Goal: Task Accomplishment & Management: Manage account settings

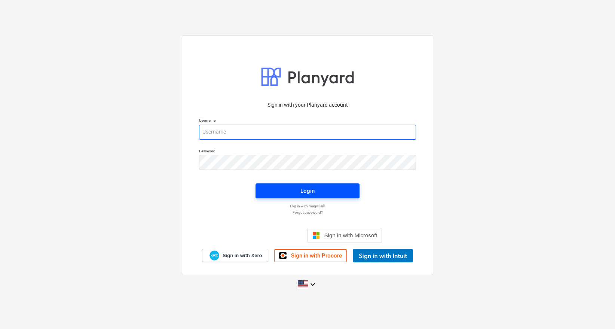
type input "[EMAIL_ADDRESS][DOMAIN_NAME]"
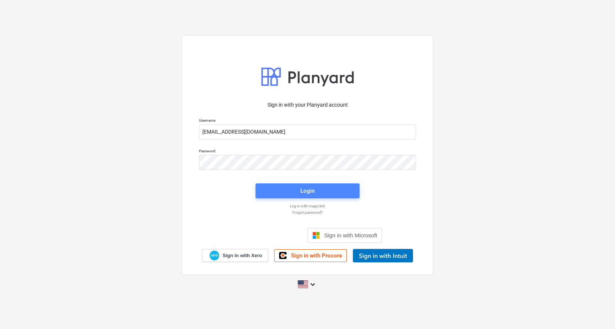
click at [314, 194] on div "Login" at bounding box center [307, 191] width 14 height 10
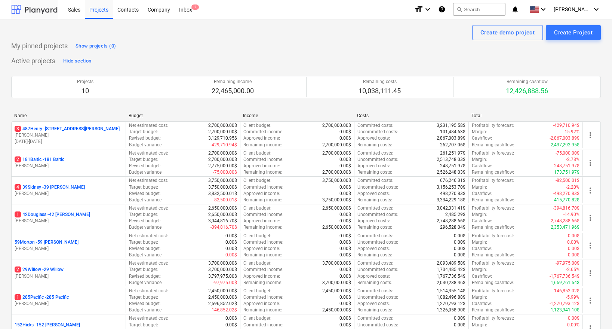
click at [44, 7] on div at bounding box center [34, 9] width 46 height 19
click at [150, 8] on div "Company" at bounding box center [158, 9] width 31 height 19
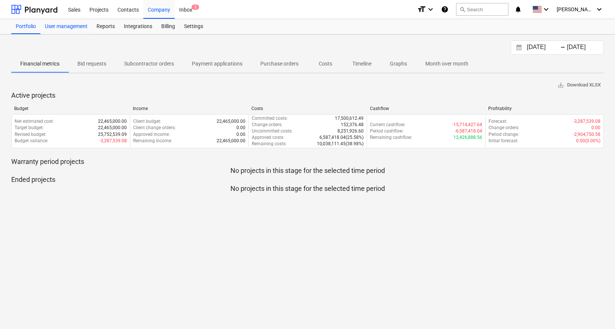
click at [73, 27] on div "User management" at bounding box center [66, 26] width 52 height 15
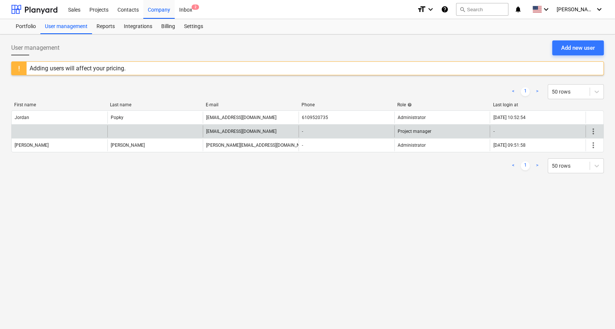
click at [153, 128] on div at bounding box center [155, 131] width 96 height 12
click at [245, 131] on div "[EMAIL_ADDRESS][DOMAIN_NAME]" at bounding box center [241, 131] width 70 height 5
click at [593, 132] on span "more_vert" at bounding box center [593, 131] width 9 height 9
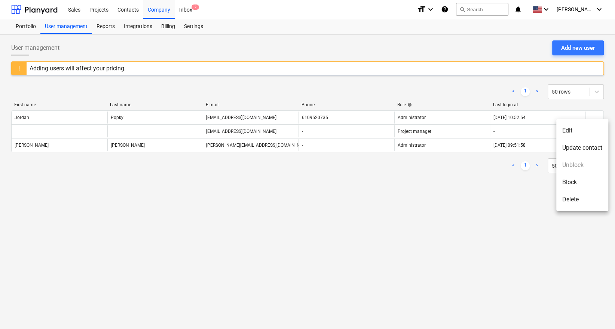
click at [575, 202] on li "Delete" at bounding box center [582, 199] width 52 height 17
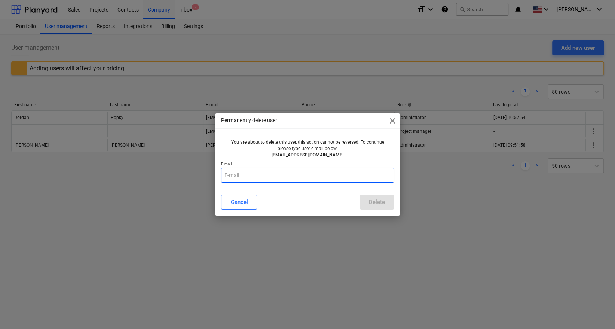
click at [274, 175] on input "text" at bounding box center [307, 175] width 172 height 15
type input "[EMAIL_ADDRESS][DOMAIN_NAME]"
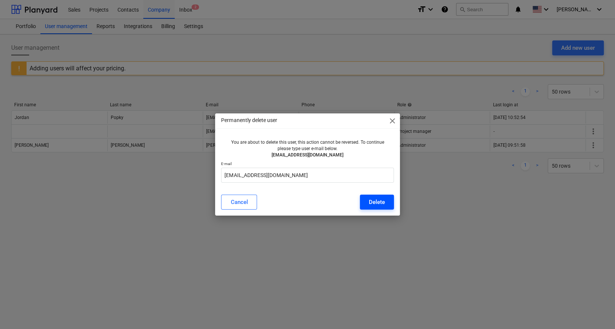
click at [384, 201] on div "Delete" at bounding box center [377, 202] width 16 height 10
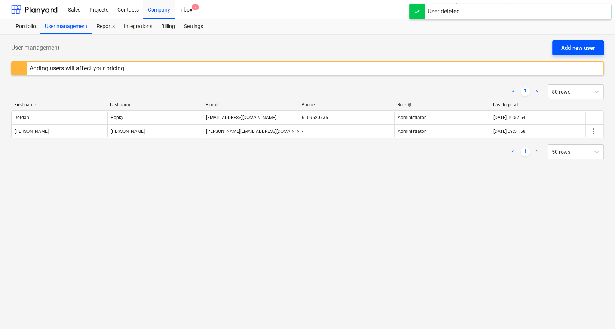
click at [570, 48] on div "Add new user" at bounding box center [578, 48] width 34 height 10
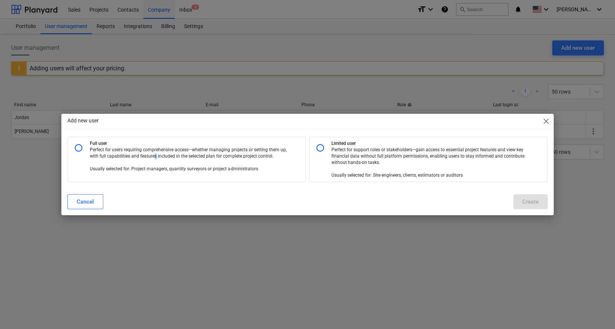
click at [154, 156] on p "Perfect for users requiring comprehensive access—whether managing projects or s…" at bounding box center [190, 160] width 200 height 26
radio input "true"
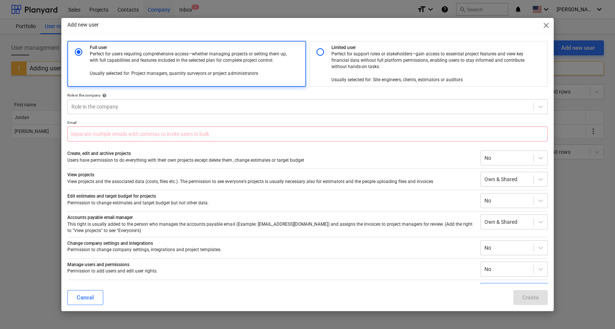
scroll to position [0, 0]
click at [320, 50] on input "radio" at bounding box center [320, 51] width 15 height 15
radio input "true"
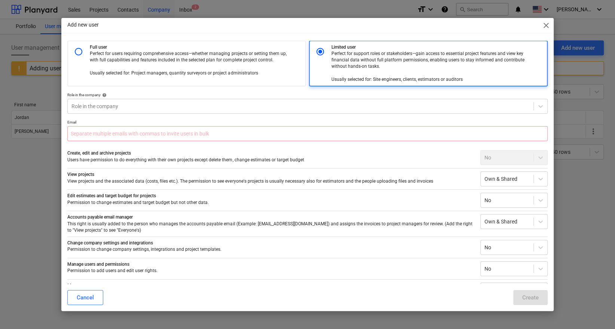
click at [254, 64] on p "Perfect for users requiring comprehensive access—whether managing projects or s…" at bounding box center [190, 63] width 200 height 26
radio input "true"
radio input "false"
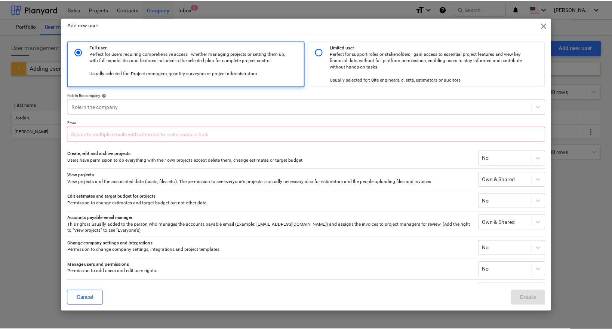
scroll to position [19, 0]
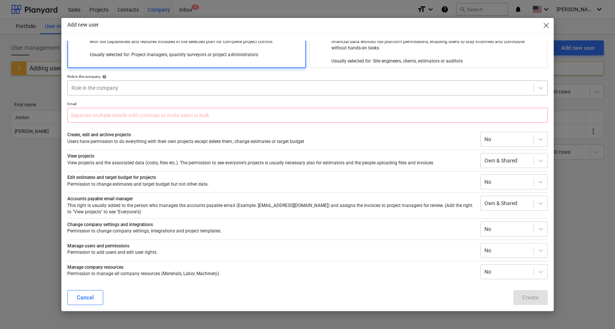
click at [234, 87] on div at bounding box center [300, 87] width 458 height 7
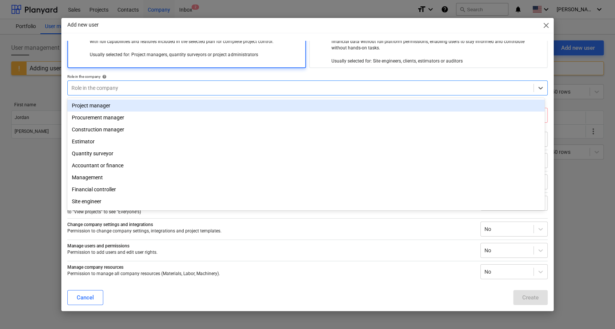
click at [143, 105] on div "Project manager" at bounding box center [305, 105] width 477 height 12
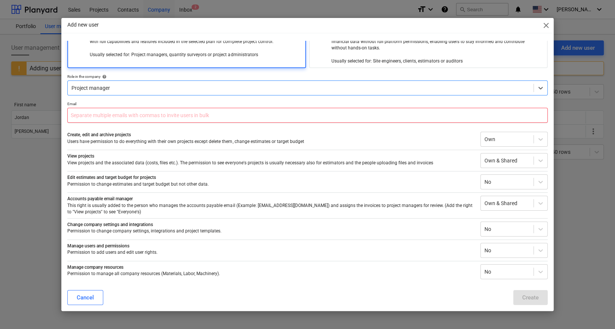
click at [183, 117] on input "text" at bounding box center [307, 115] width 480 height 15
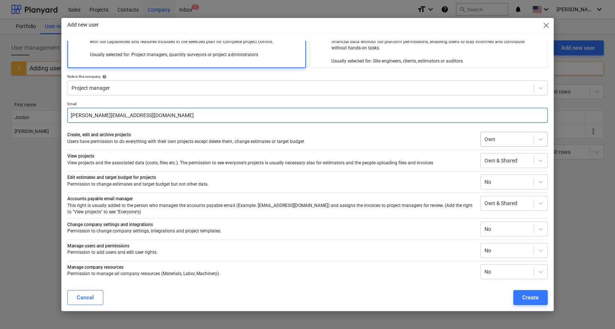
type input "[PERSON_NAME][EMAIL_ADDRESS][DOMAIN_NAME]"
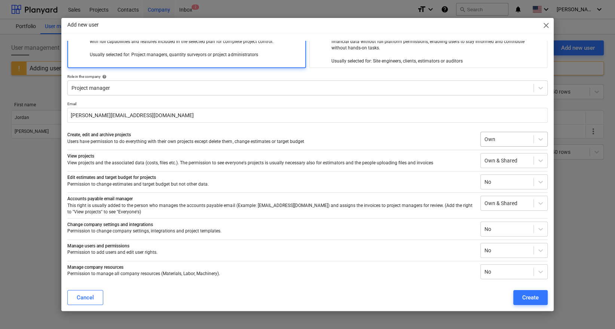
click at [521, 134] on div "Own" at bounding box center [506, 139] width 53 height 10
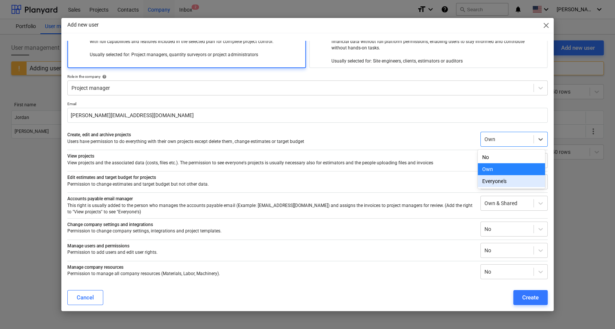
click at [502, 179] on div "Everyone's" at bounding box center [510, 181] width 67 height 12
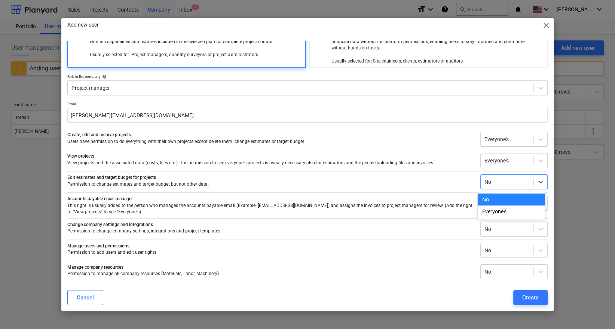
click at [514, 180] on div at bounding box center [506, 181] width 45 height 7
click at [513, 215] on div "Everyone's" at bounding box center [510, 211] width 67 height 12
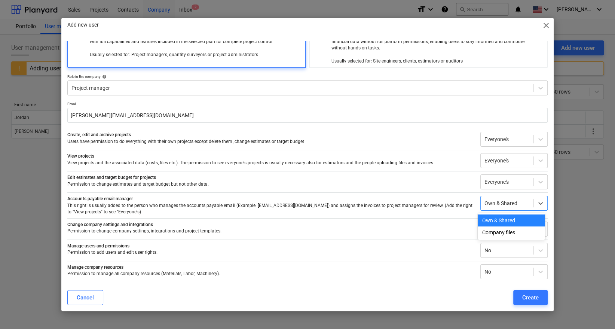
click at [521, 203] on div at bounding box center [506, 202] width 45 height 7
click at [443, 214] on p "This right is usually added to the person who manages the accounts payable emai…" at bounding box center [270, 208] width 406 height 13
click at [504, 229] on div at bounding box center [506, 228] width 45 height 7
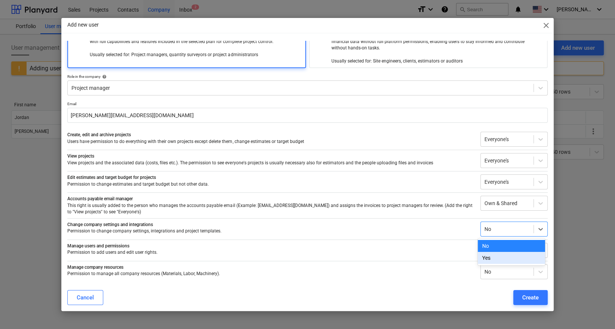
click at [487, 258] on div "Yes" at bounding box center [510, 258] width 67 height 12
click at [498, 252] on div at bounding box center [506, 249] width 45 height 7
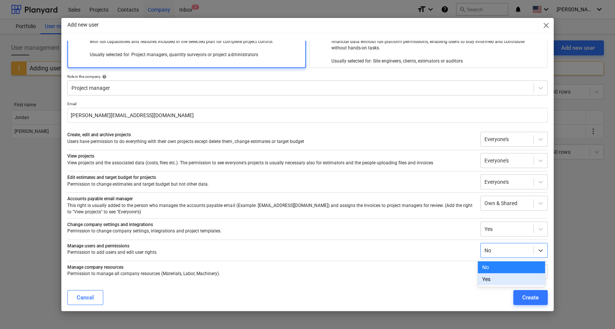
click at [497, 277] on div "Yes" at bounding box center [510, 279] width 67 height 12
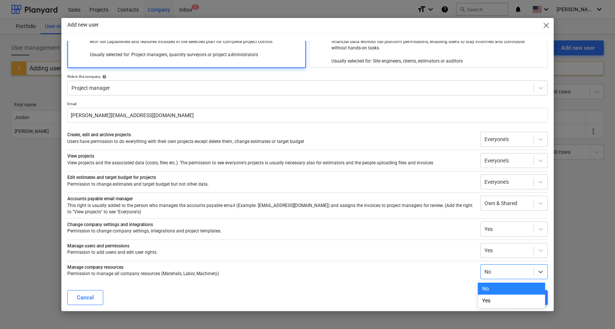
click at [498, 271] on div at bounding box center [506, 271] width 45 height 7
click at [491, 299] on div "Yes" at bounding box center [510, 300] width 67 height 12
click at [528, 299] on div "Create" at bounding box center [530, 297] width 16 height 10
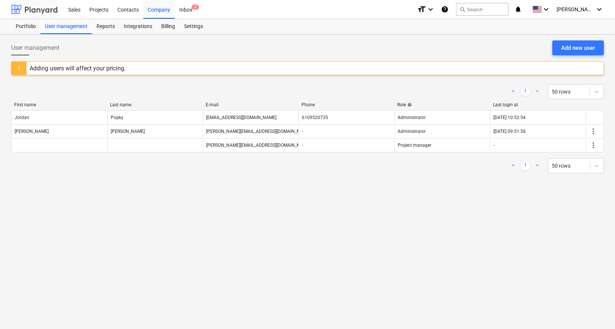
click at [41, 7] on div at bounding box center [34, 9] width 46 height 19
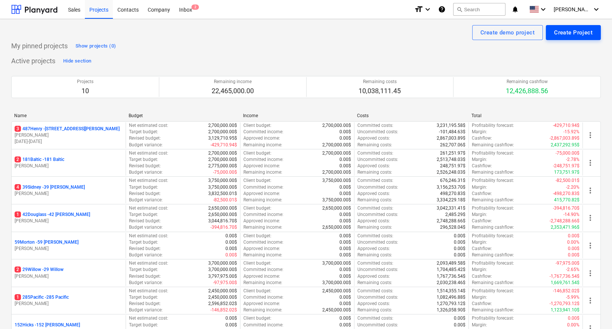
click at [584, 33] on div "Create Project" at bounding box center [573, 33] width 39 height 10
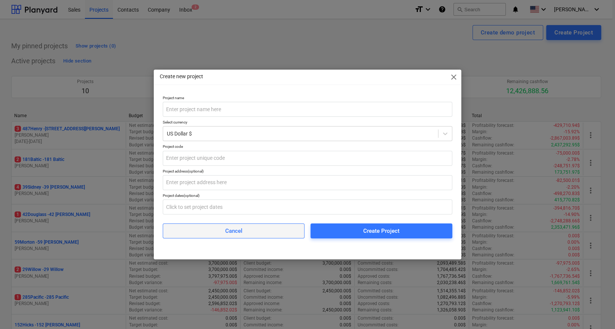
click at [281, 234] on span "Cancel" at bounding box center [233, 231] width 123 height 10
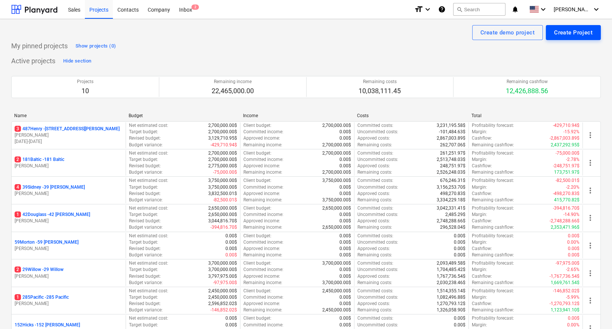
click at [562, 32] on div "Create Project" at bounding box center [573, 33] width 39 height 10
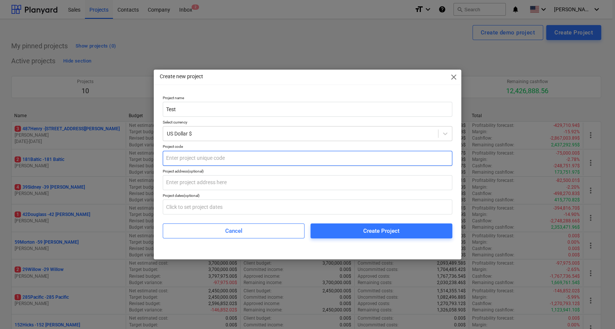
type input "Test"
click at [275, 159] on input "text" at bounding box center [307, 158] width 289 height 15
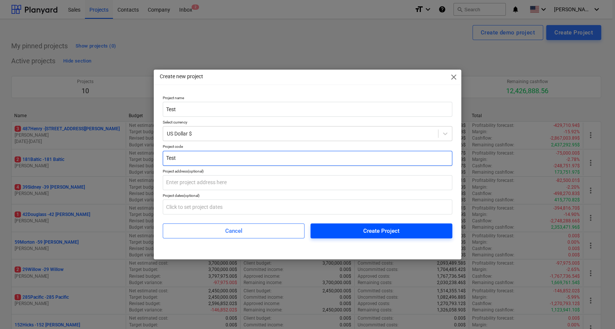
type input "Test"
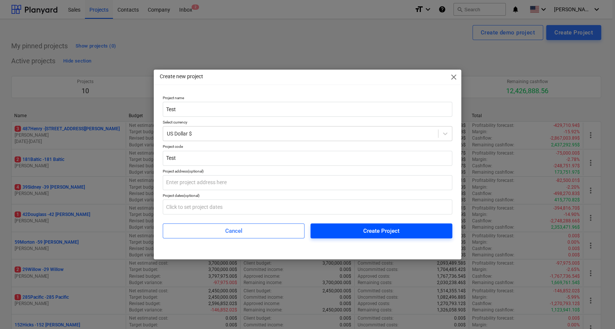
click at [359, 233] on span "Create Project" at bounding box center [381, 231] width 124 height 10
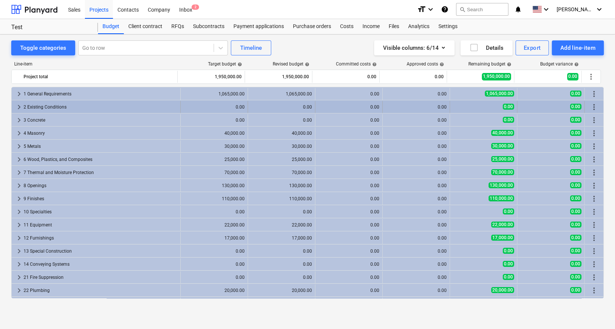
click at [19, 108] on span "keyboard_arrow_right" at bounding box center [19, 106] width 9 height 9
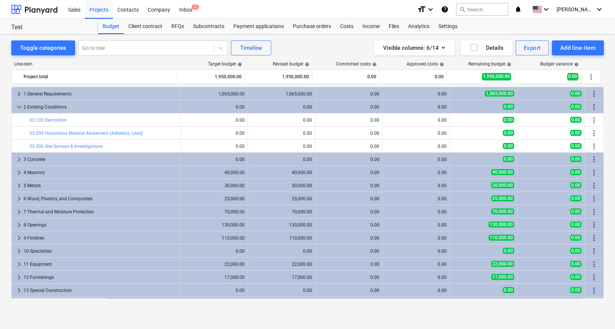
click at [19, 108] on span "keyboard_arrow_down" at bounding box center [19, 106] width 9 height 9
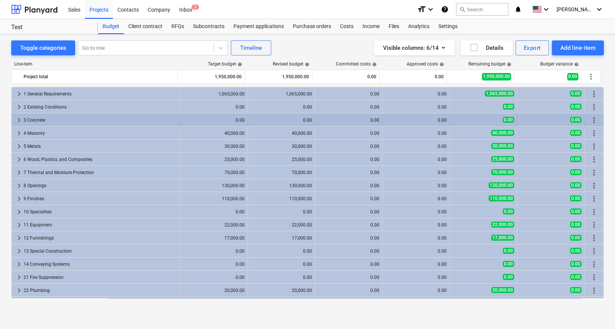
click at [18, 120] on span "keyboard_arrow_right" at bounding box center [19, 120] width 9 height 9
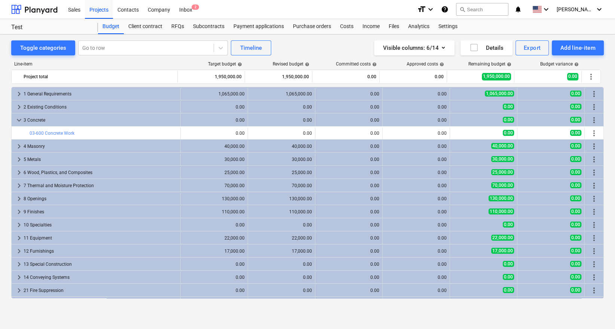
click at [18, 120] on span "keyboard_arrow_down" at bounding box center [19, 120] width 9 height 9
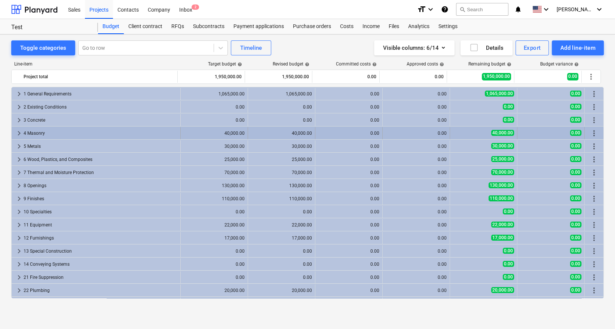
click at [17, 129] on span "keyboard_arrow_right" at bounding box center [19, 133] width 9 height 9
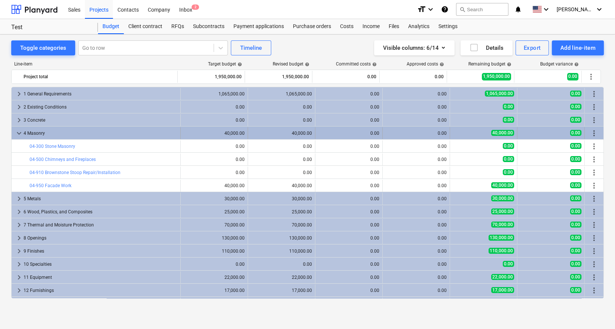
click at [17, 130] on span "keyboard_arrow_down" at bounding box center [19, 133] width 9 height 9
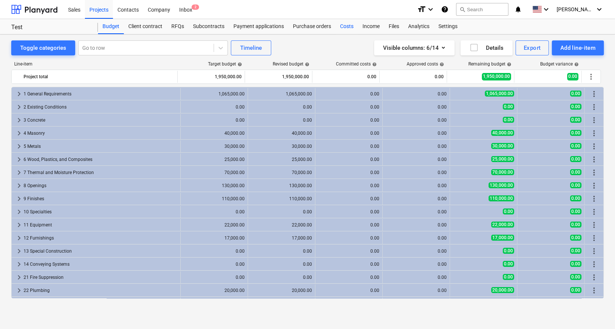
click at [344, 26] on div "Costs" at bounding box center [346, 26] width 22 height 15
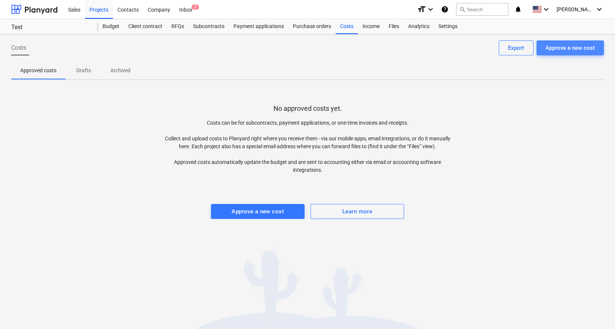
click at [564, 47] on div "Approve a new cost" at bounding box center [569, 48] width 49 height 10
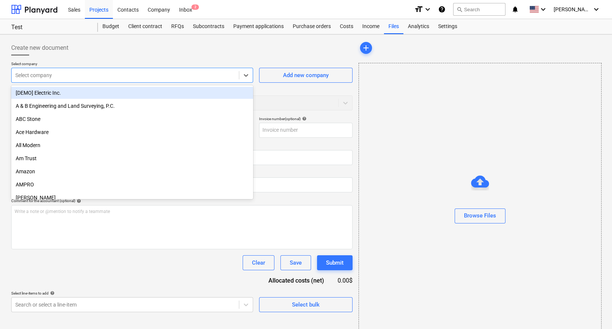
click at [213, 79] on div "Select company" at bounding box center [125, 75] width 227 height 10
type input "Test"
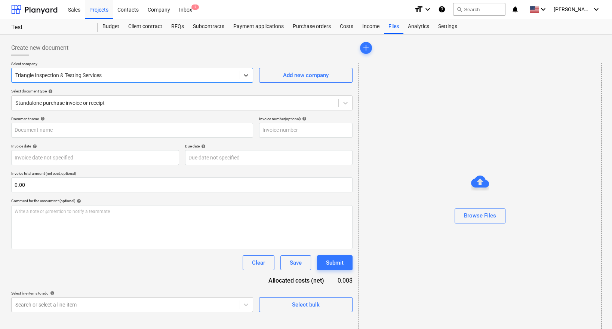
click at [80, 77] on div at bounding box center [125, 74] width 220 height 7
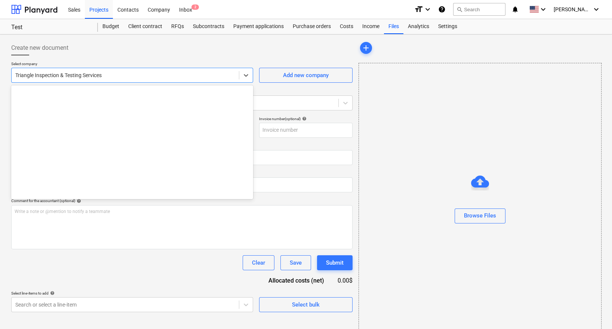
scroll to position [2290, 0]
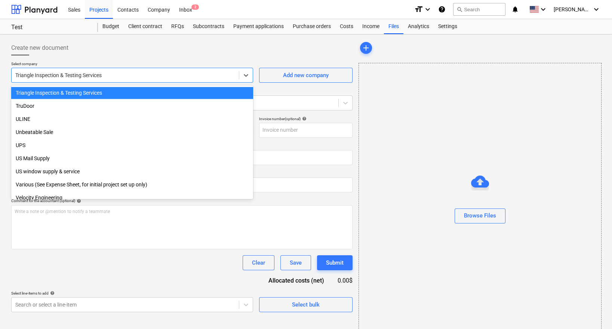
click at [84, 76] on div at bounding box center [125, 74] width 220 height 7
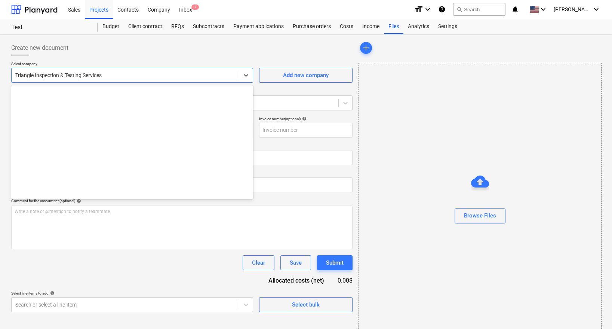
click at [84, 76] on div at bounding box center [125, 74] width 220 height 7
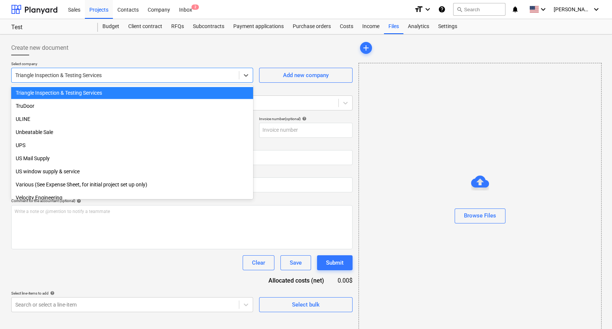
click at [84, 76] on div at bounding box center [125, 74] width 220 height 7
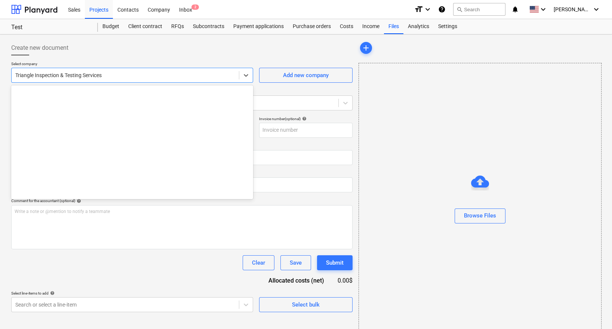
click at [113, 76] on div at bounding box center [125, 74] width 220 height 7
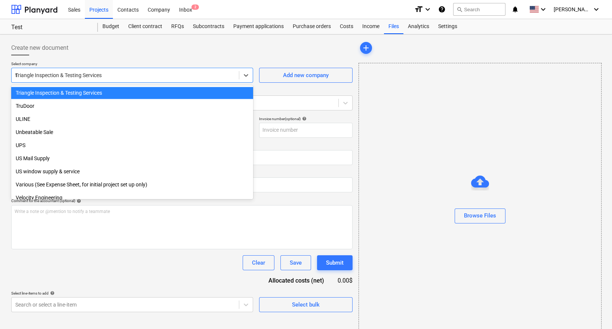
scroll to position [189, 0]
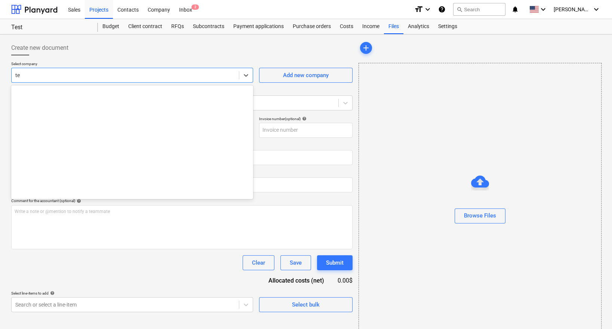
type input "t"
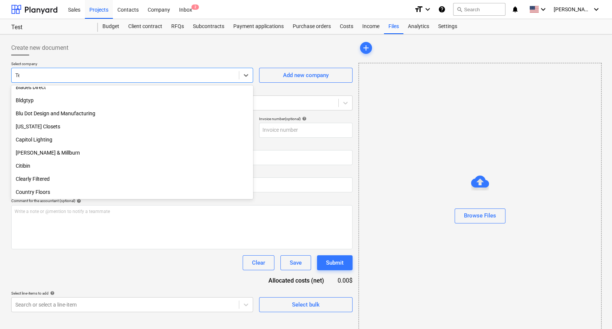
type input "Test"
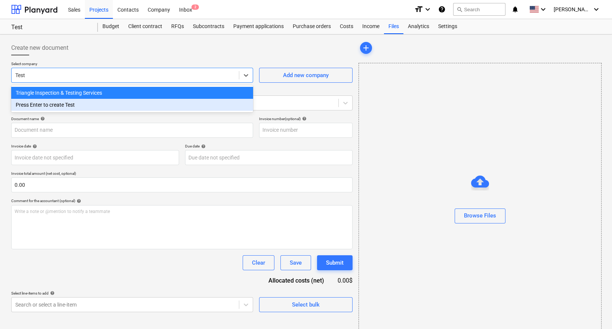
click at [58, 107] on div "Press Enter to create Test" at bounding box center [132, 105] width 242 height 12
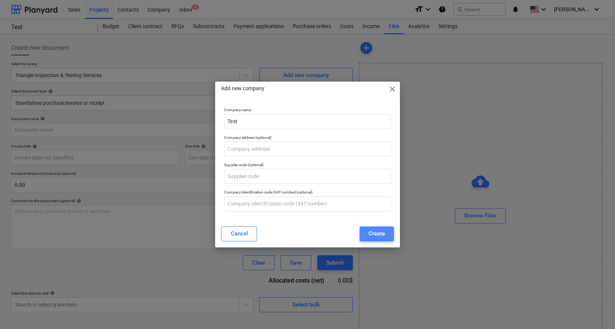
click at [377, 237] on div "Create" at bounding box center [376, 233] width 16 height 10
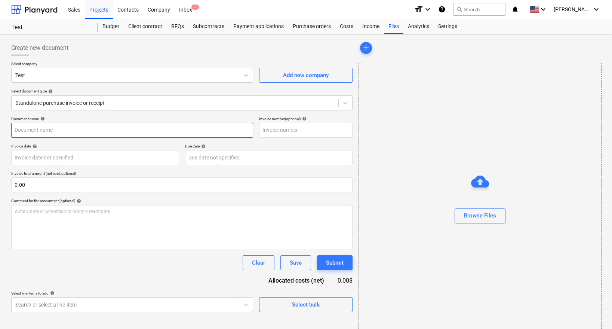
click at [86, 128] on input "text" at bounding box center [132, 130] width 242 height 15
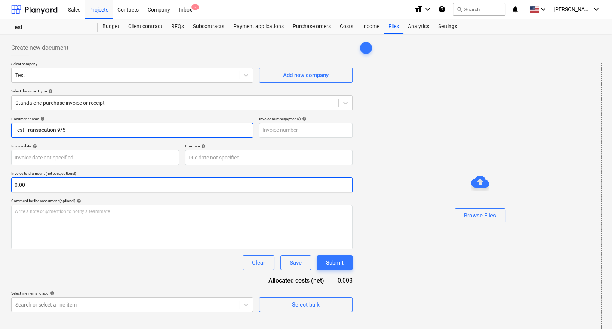
type input "Test Transacation 9/5"
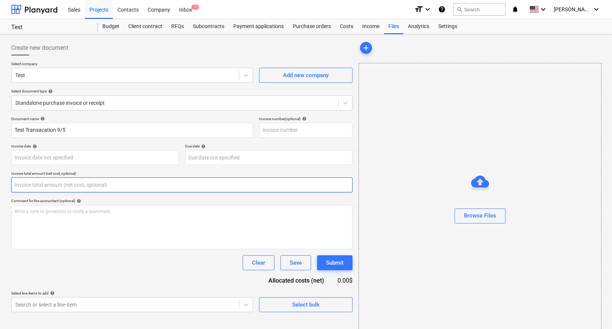
click at [57, 189] on input "text" at bounding box center [181, 184] width 341 height 15
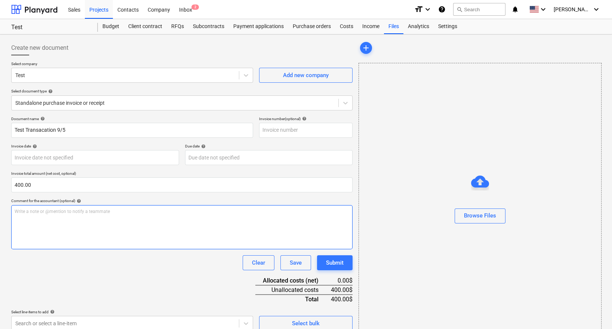
click at [73, 213] on p "Write a note or @mention to notify a teammate [PERSON_NAME]" at bounding box center [182, 211] width 335 height 6
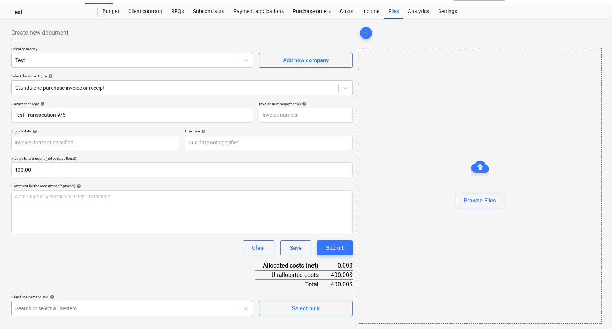
click at [109, 307] on body "Sales Projects Contacts Company Inbox 2 format_size keyboard_arrow_down help se…" at bounding box center [306, 149] width 612 height 329
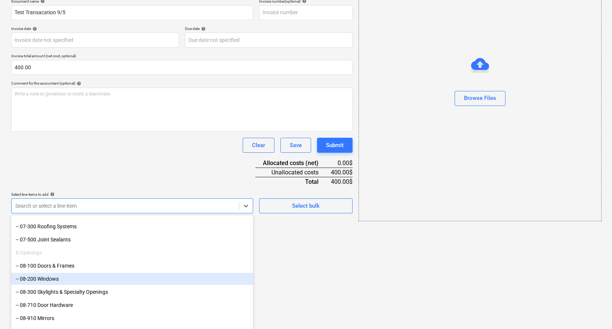
scroll to position [502, 0]
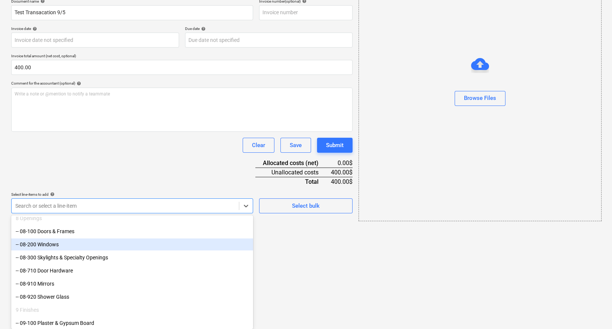
click at [74, 248] on div "-- 08-200 Windows" at bounding box center [132, 244] width 242 height 12
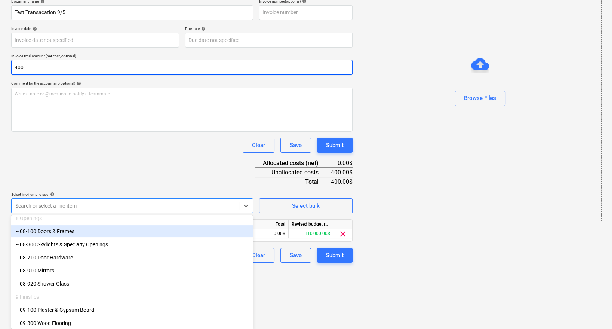
click at [179, 135] on div "Document name help Test Transacation 9/5 Invoice number (optional) help Invoice…" at bounding box center [181, 131] width 341 height 264
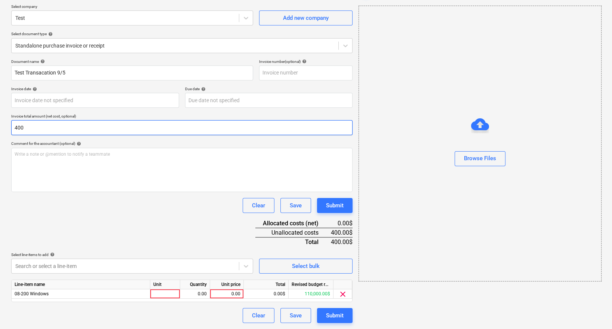
scroll to position [56, 0]
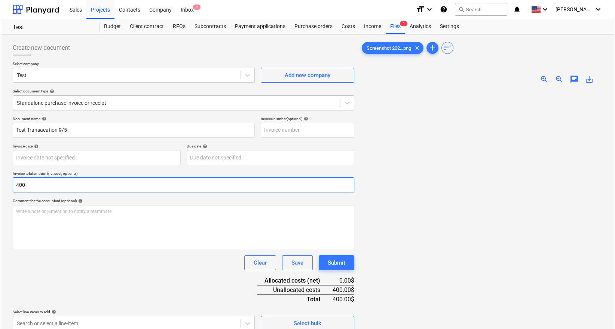
scroll to position [74, 0]
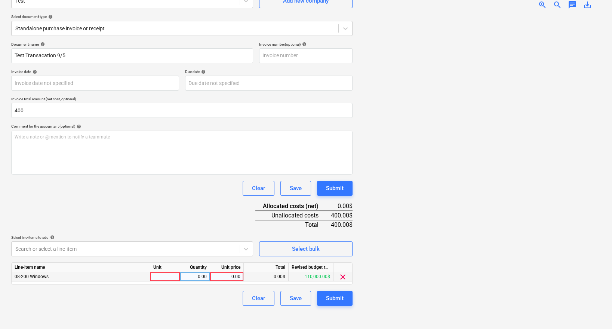
type input "400.00"
click at [232, 274] on div "0.00" at bounding box center [226, 276] width 27 height 9
type input "400"
click at [187, 215] on div "Document name help Test Transacation 9/5 Invoice number (optional) help Invoice…" at bounding box center [181, 174] width 341 height 264
click at [336, 295] on div "Submit" at bounding box center [335, 298] width 18 height 10
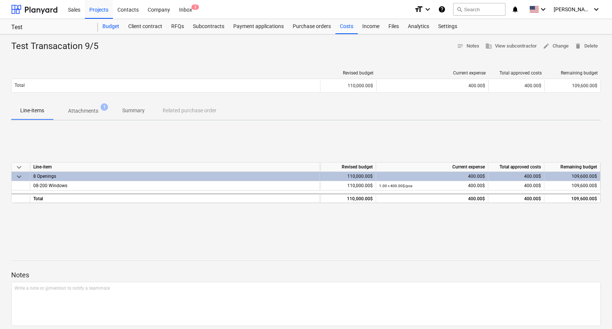
click at [108, 22] on div "Budget" at bounding box center [111, 26] width 26 height 15
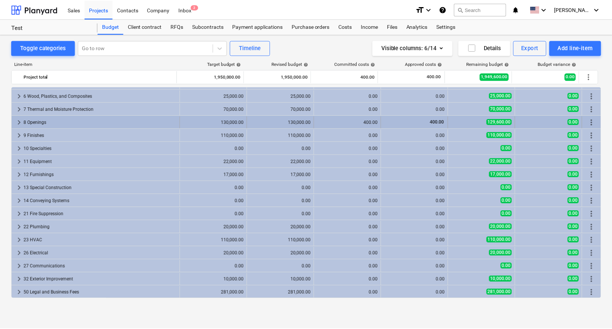
scroll to position [55, 0]
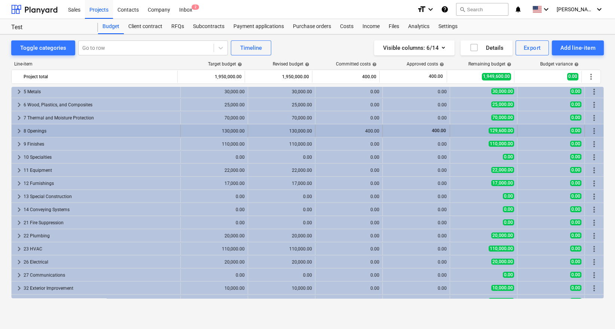
click at [110, 129] on div "8 Openings" at bounding box center [101, 131] width 154 height 12
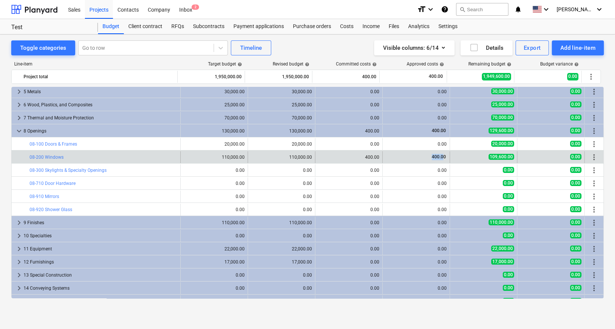
drag, startPoint x: 440, startPoint y: 156, endPoint x: 424, endPoint y: 156, distance: 16.5
click at [424, 156] on div "400.00" at bounding box center [415, 157] width 61 height 6
click at [442, 154] on div "400.00" at bounding box center [415, 157] width 61 height 6
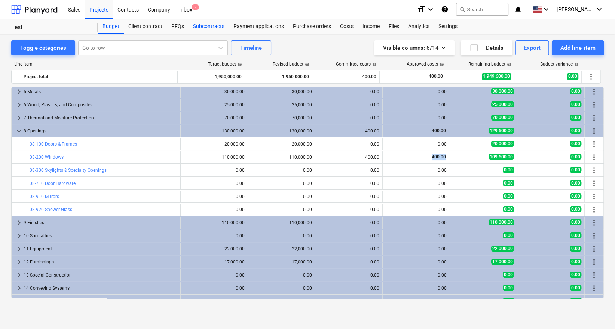
click at [215, 25] on div "Subcontracts" at bounding box center [208, 26] width 40 height 15
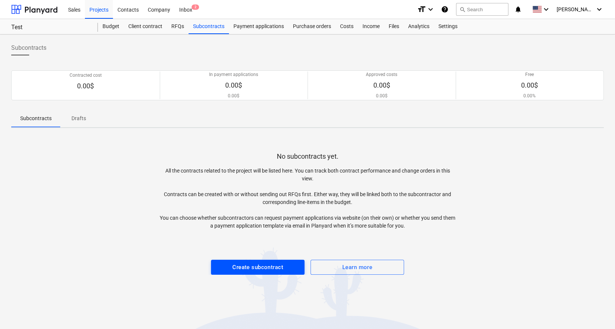
click at [254, 266] on div "Create subcontract" at bounding box center [257, 267] width 51 height 10
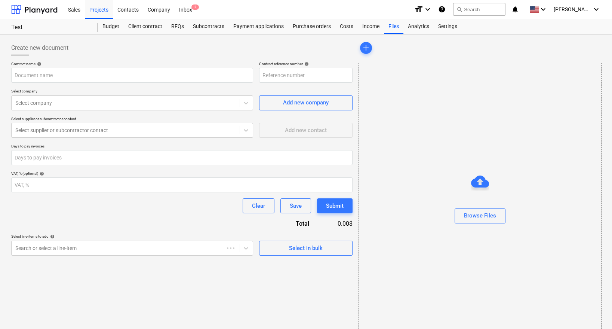
type input "Test-SO-001"
click at [235, 73] on input "text" at bounding box center [132, 75] width 242 height 15
click at [228, 102] on div at bounding box center [125, 102] width 220 height 7
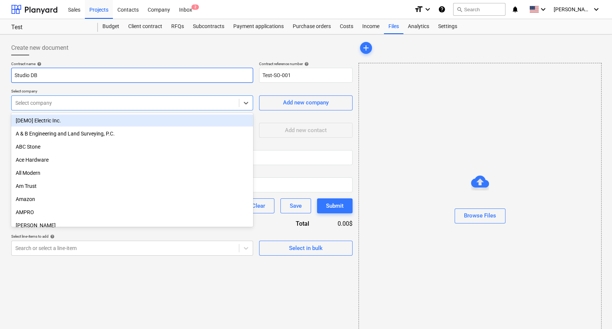
click at [221, 76] on input "Studio DB" at bounding box center [132, 75] width 242 height 15
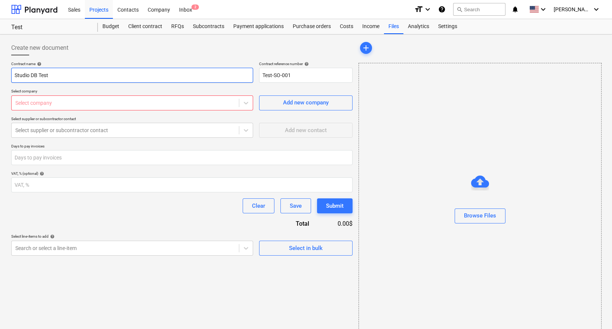
type input "Studio DB Test"
click at [210, 102] on div at bounding box center [125, 102] width 220 height 7
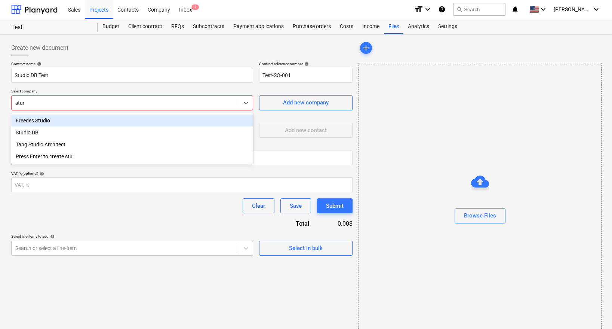
type input "studio"
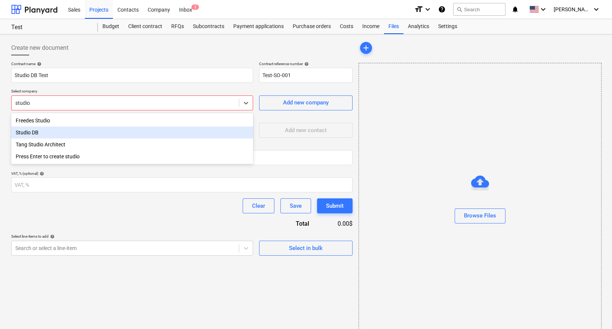
click at [157, 132] on div "Studio DB" at bounding box center [132, 132] width 242 height 12
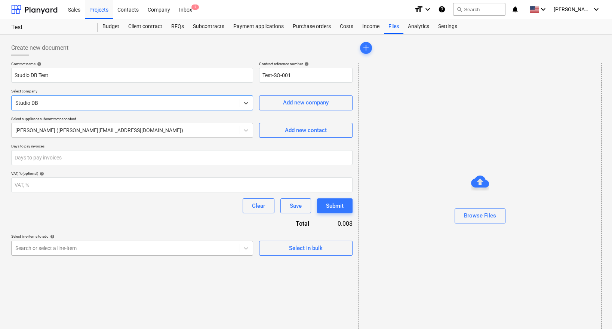
click at [238, 245] on body "Sales Projects Contacts Company Inbox 2 format_size keyboard_arrow_down help se…" at bounding box center [306, 164] width 612 height 329
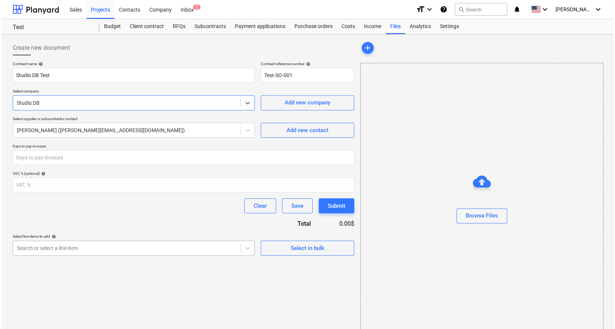
scroll to position [15, 0]
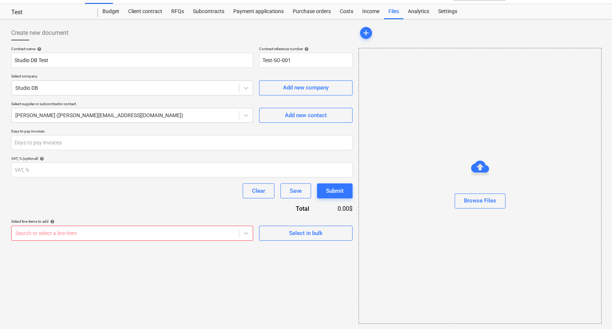
click at [199, 200] on div "Contract name help Studio DB Test Contract reference number help Test-SO-001 Se…" at bounding box center [181, 143] width 341 height 194
click at [215, 231] on div at bounding box center [125, 232] width 220 height 7
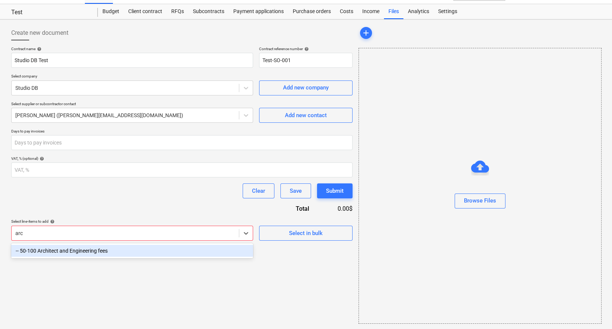
type input "arch"
click at [102, 248] on div "-- 50-100 Architect and Engineering fees" at bounding box center [132, 251] width 242 height 12
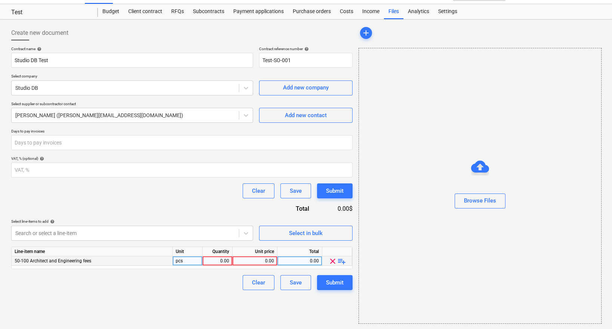
click at [225, 260] on div "0.00" at bounding box center [218, 260] width 24 height 9
click at [340, 259] on span "playlist_add" at bounding box center [341, 260] width 9 height 9
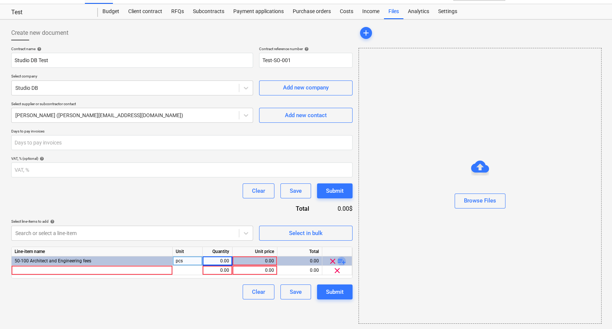
click at [340, 259] on span "playlist_add" at bounding box center [341, 260] width 9 height 9
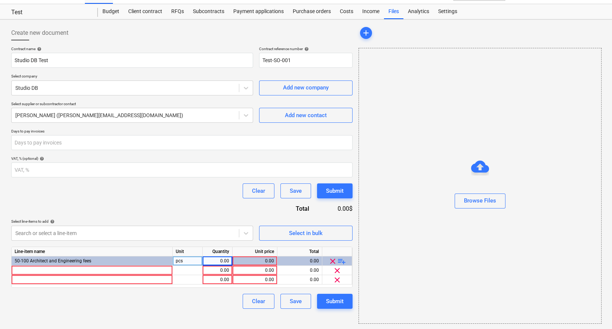
click at [340, 259] on span "playlist_add" at bounding box center [341, 260] width 9 height 9
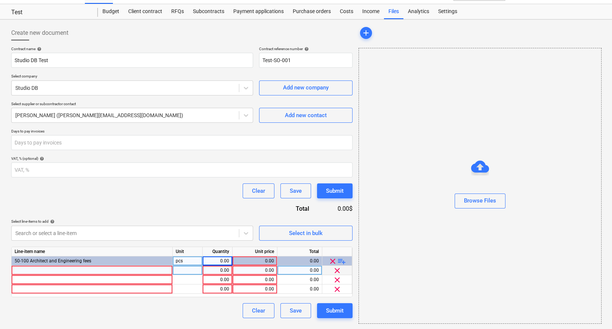
click at [61, 267] on div at bounding box center [92, 269] width 161 height 9
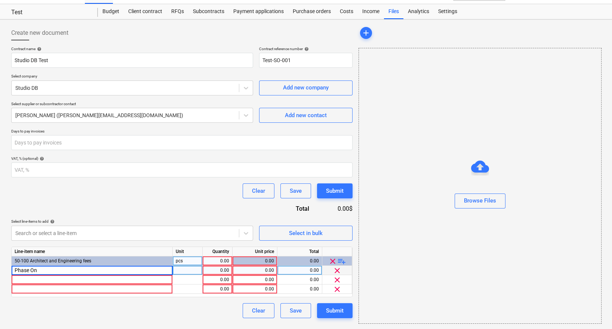
type input "Phase One"
click at [58, 282] on div at bounding box center [92, 279] width 161 height 9
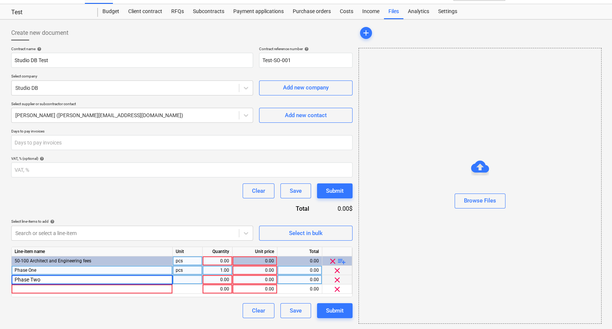
type input "Phase Two"
click at [50, 288] on div at bounding box center [92, 288] width 161 height 9
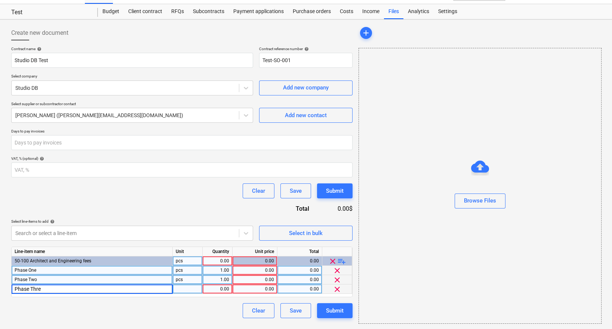
type input "Phase Three"
click at [80, 307] on div "Clear Save Submit" at bounding box center [181, 310] width 341 height 15
click at [268, 271] on div "0.00" at bounding box center [255, 269] width 39 height 9
type input "20000"
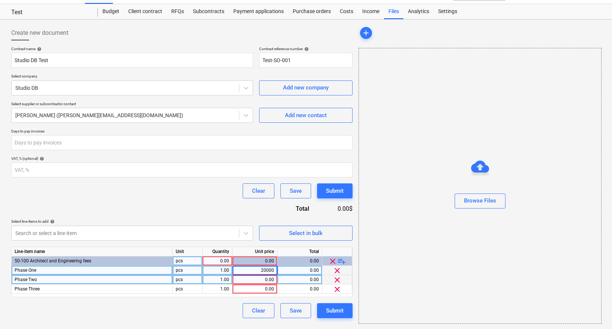
click at [258, 279] on div "0.00" at bounding box center [255, 279] width 39 height 9
type input "40000"
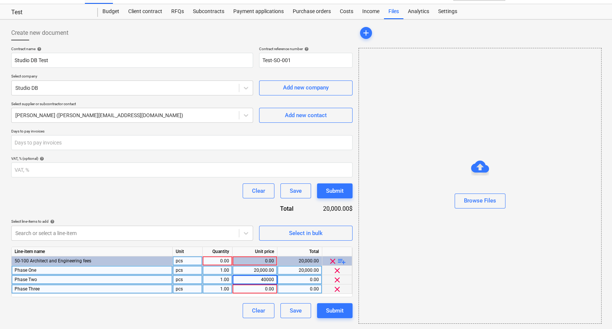
click at [267, 291] on div "0.00" at bounding box center [255, 288] width 39 height 9
type input "30000"
click at [219, 299] on div "Contract name help Studio DB Test Contract reference number help Test-SO-001 Se…" at bounding box center [181, 181] width 341 height 271
click at [331, 312] on div "Submit" at bounding box center [335, 310] width 18 height 10
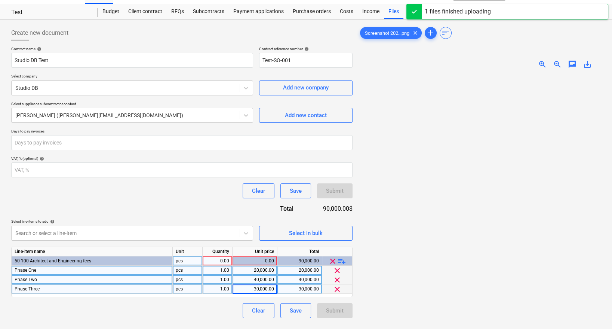
click at [274, 262] on div "0.00" at bounding box center [255, 260] width 45 height 9
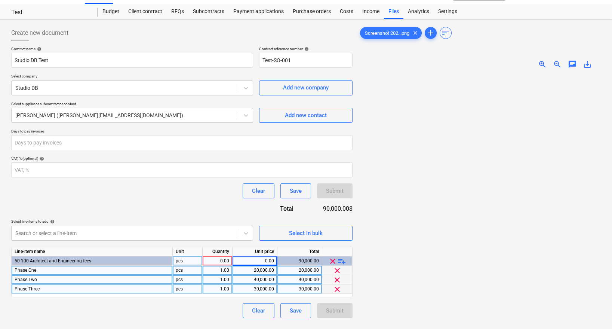
click at [251, 259] on div "0.00" at bounding box center [255, 260] width 39 height 9
click at [270, 259] on div "0.00" at bounding box center [255, 260] width 39 height 9
click at [216, 255] on div "Line-item name Unit Quantity Unit price Total 50-100 Architect and Engineering …" at bounding box center [181, 271] width 341 height 50
click at [218, 259] on div "0.00" at bounding box center [218, 260] width 24 height 9
type input "1"
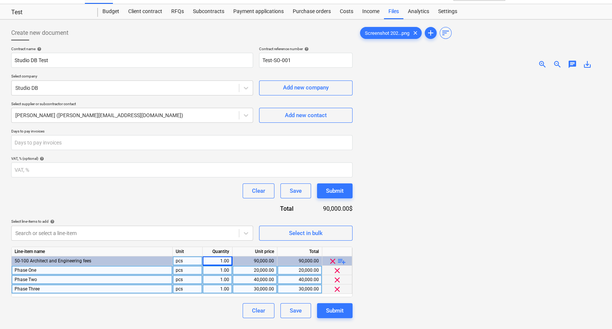
click at [257, 256] on div "90,000.00" at bounding box center [255, 260] width 39 height 9
click at [340, 308] on div "Submit" at bounding box center [335, 310] width 18 height 10
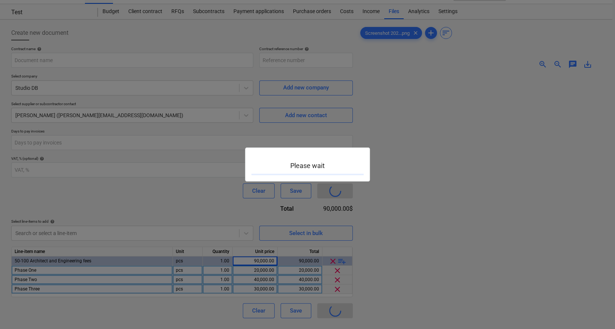
type input "Test-SO-001"
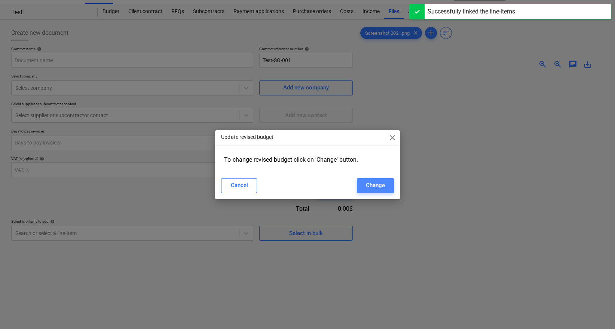
click at [379, 190] on div "Change" at bounding box center [375, 185] width 19 height 10
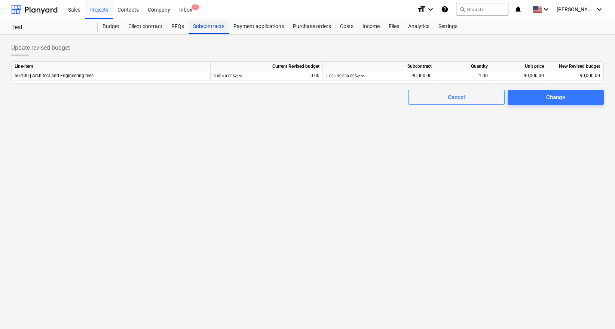
click at [204, 30] on div "Subcontracts" at bounding box center [208, 26] width 40 height 15
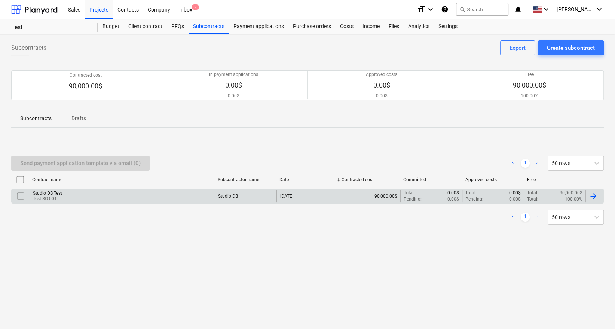
click at [336, 196] on div "[DATE]" at bounding box center [307, 196] width 62 height 13
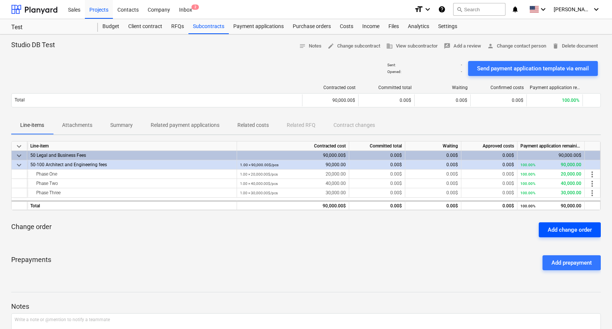
click at [552, 232] on div "Add change order" at bounding box center [570, 230] width 44 height 10
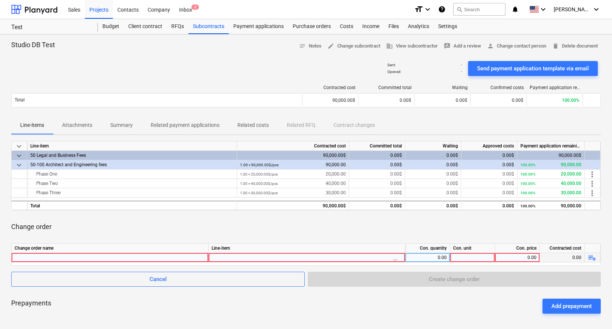
click at [175, 254] on div at bounding box center [110, 257] width 191 height 9
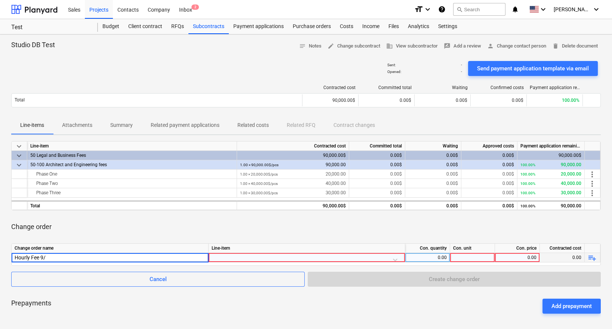
type input "Hourly Fee 9/5"
click at [259, 249] on div "Line-item" at bounding box center [307, 247] width 197 height 9
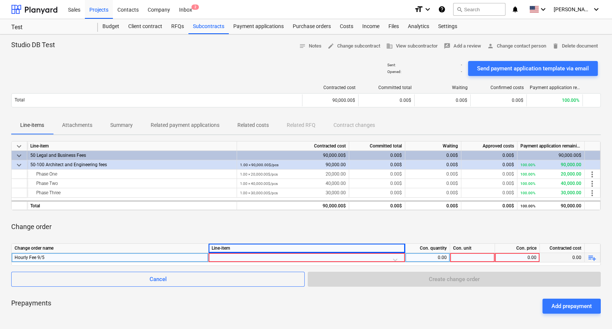
click at [397, 258] on div at bounding box center [307, 259] width 190 height 13
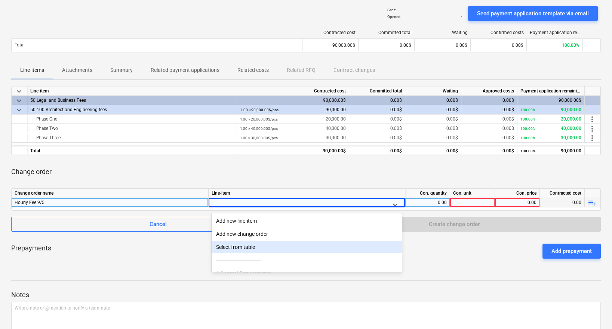
scroll to position [56, 0]
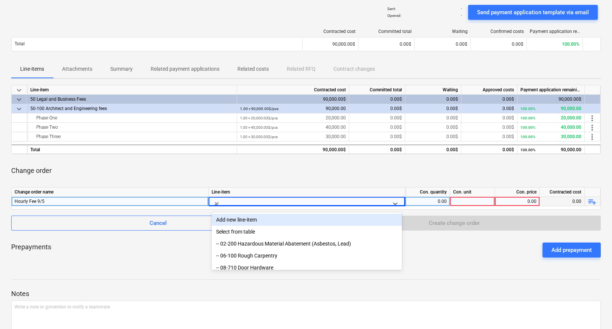
type input "arc"
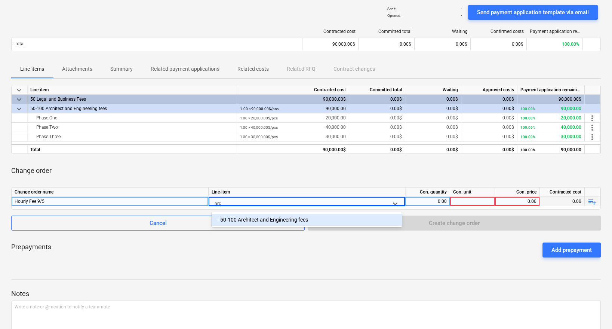
click at [286, 218] on div "-- 50-100 Architect and Engineering fees" at bounding box center [307, 219] width 190 height 12
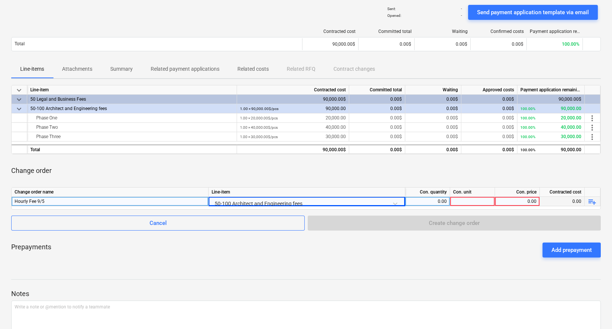
click at [349, 161] on div "Change order" at bounding box center [306, 170] width 590 height 21
click at [465, 202] on div at bounding box center [472, 201] width 45 height 9
type input "1"
click at [473, 184] on div "keyboard_arrow_down Line-item Contracted cost Committed total Waiting Approved …" at bounding box center [306, 174] width 590 height 178
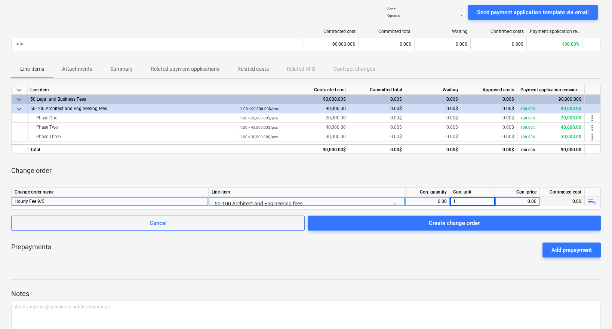
click at [445, 197] on div "0.00" at bounding box center [427, 201] width 39 height 9
type input "1"
click at [531, 204] on div "0.00" at bounding box center [517, 201] width 39 height 9
type input "1200"
click at [528, 159] on div "keyboard_arrow_down Line-item Contracted cost Committed total Waiting Approved …" at bounding box center [306, 174] width 590 height 178
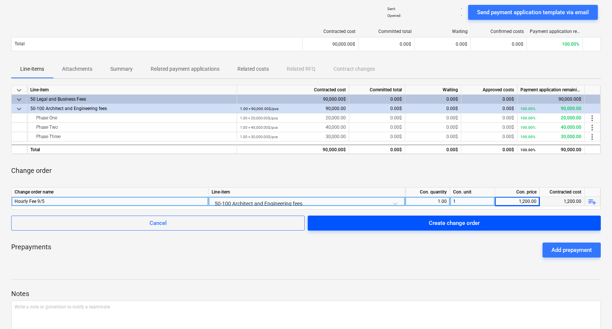
click at [466, 223] on div "Create change order" at bounding box center [454, 223] width 51 height 10
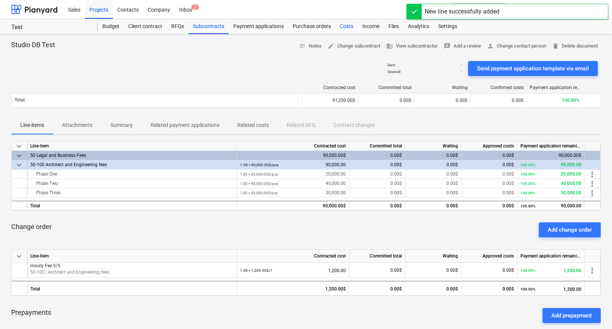
click at [348, 26] on div "Costs" at bounding box center [346, 26] width 22 height 15
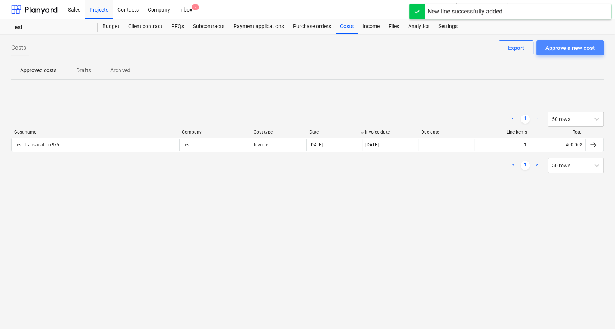
click at [563, 47] on div "Approve a new cost" at bounding box center [569, 48] width 49 height 10
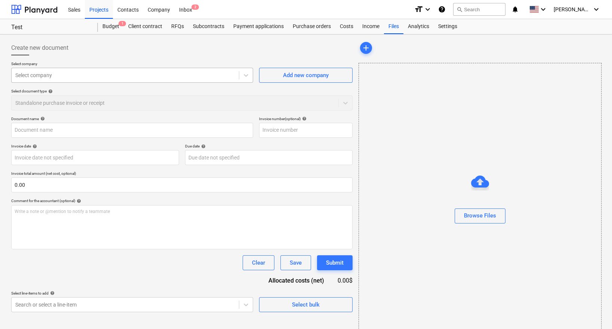
click at [151, 72] on div at bounding box center [125, 74] width 220 height 7
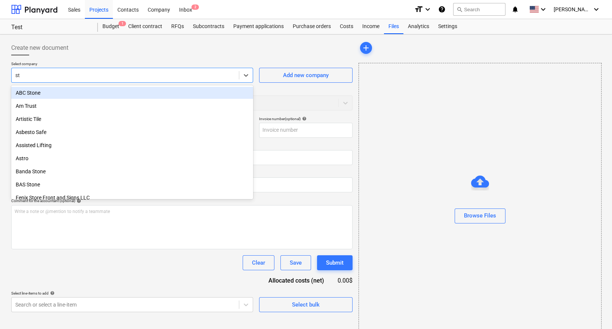
type input "stu"
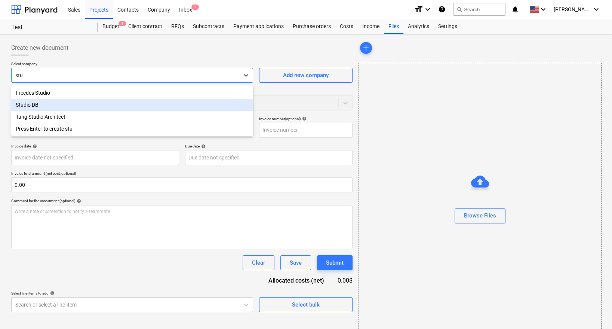
click at [126, 104] on div "Studio DB" at bounding box center [132, 105] width 242 height 12
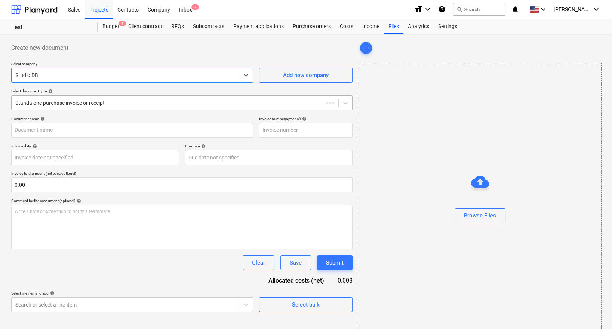
click at [126, 102] on div at bounding box center [167, 102] width 304 height 7
click at [102, 85] on div "Select company Studio DB Add new company Select document type help Standalone p…" at bounding box center [181, 88] width 341 height 55
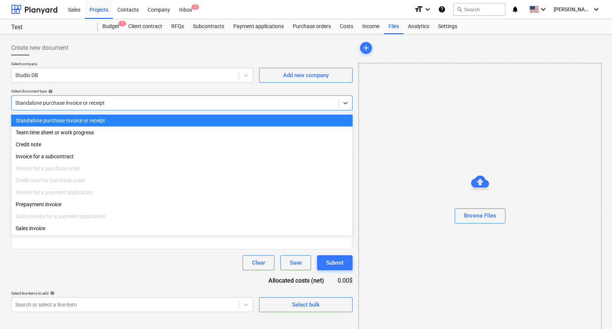
click at [105, 102] on div at bounding box center [174, 102] width 319 height 7
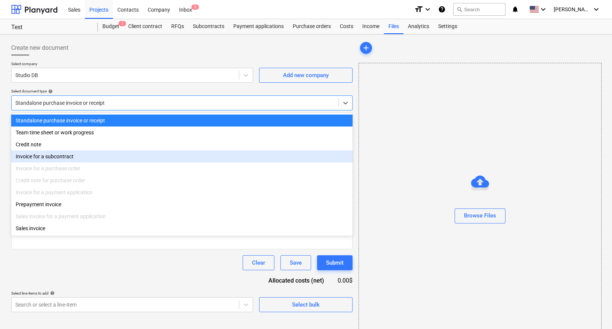
click at [64, 155] on div "Invoice for a subcontract" at bounding box center [181, 156] width 341 height 12
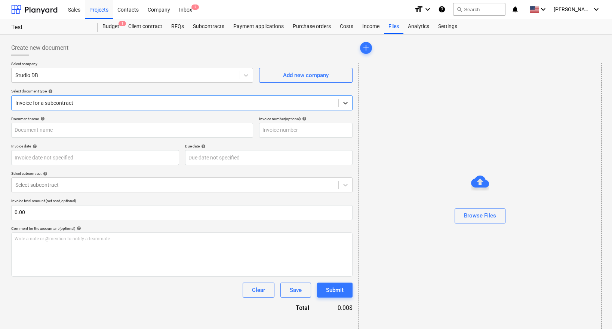
scroll to position [15, 0]
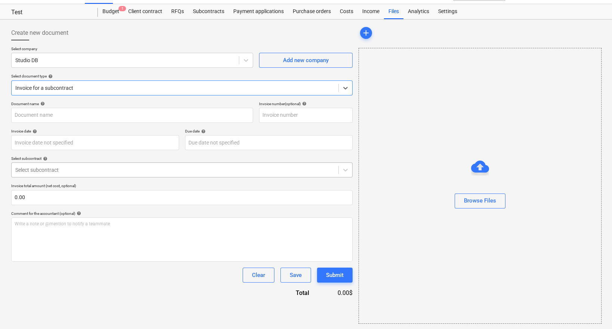
click at [87, 169] on div at bounding box center [174, 169] width 319 height 7
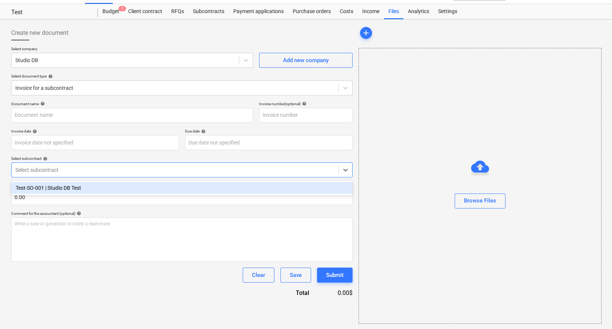
click at [78, 185] on div "Test-SO-001 | Studio DB Test" at bounding box center [181, 188] width 341 height 12
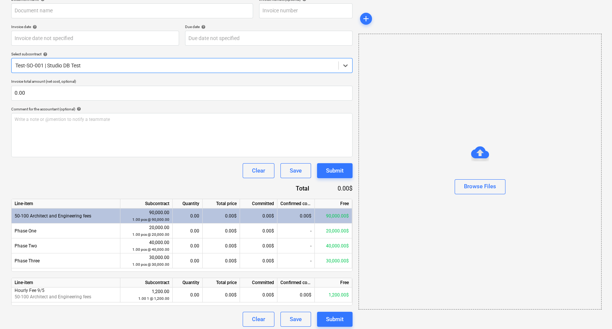
scroll to position [122, 0]
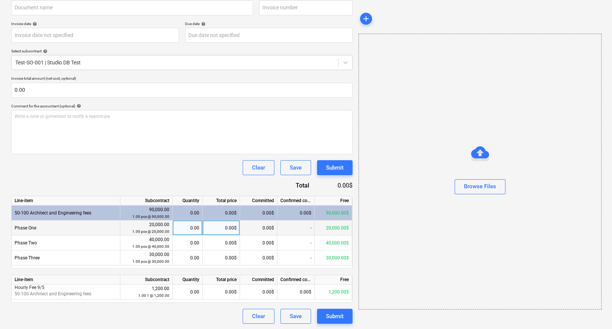
click at [193, 226] on div "0.00" at bounding box center [188, 227] width 24 height 15
type input "1"
click at [232, 226] on div "0.00$" at bounding box center [221, 227] width 37 height 15
type input "20000"
click at [172, 168] on div "Clear Save Submit" at bounding box center [181, 167] width 341 height 15
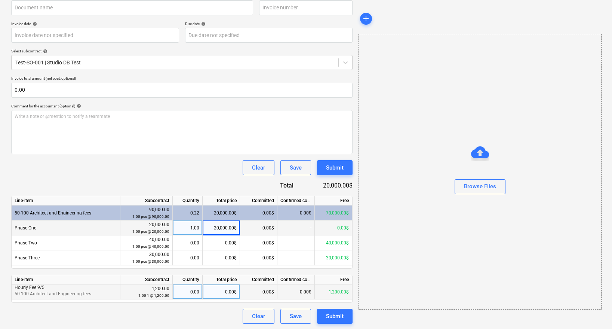
click at [221, 293] on div "0.00$" at bounding box center [221, 291] width 37 height 15
type input "1200"
click at [190, 166] on div "Clear Save Submit" at bounding box center [181, 167] width 341 height 15
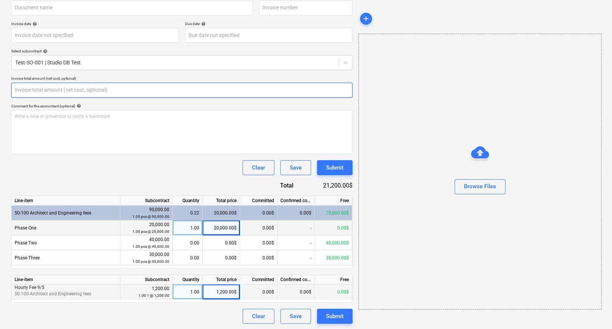
click at [123, 86] on input "text" at bounding box center [181, 90] width 341 height 15
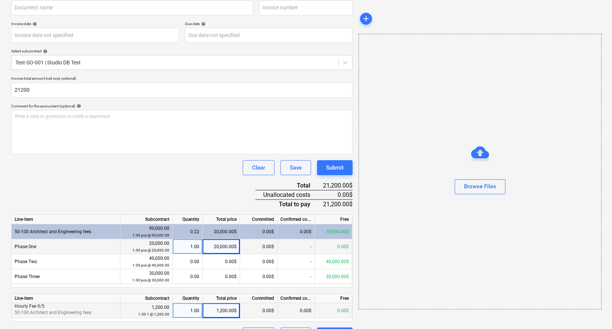
type input "21,200.00"
click at [115, 175] on div "Document name help Invoice number (optional) help Invoice date help Press the d…" at bounding box center [181, 168] width 341 height 348
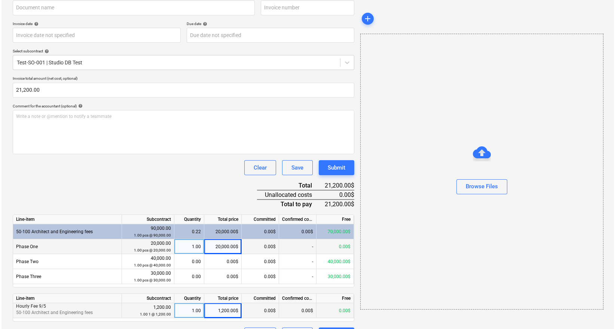
scroll to position [141, 0]
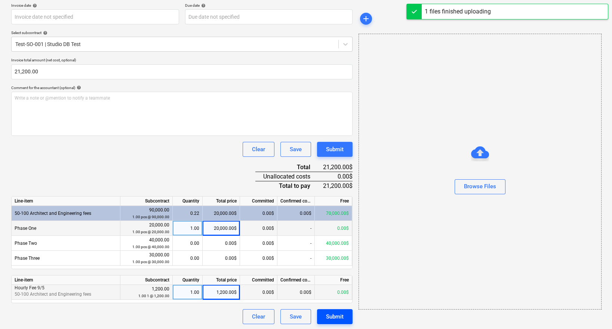
type input "Screenshot [DATE] 11.02.43 AM.png"
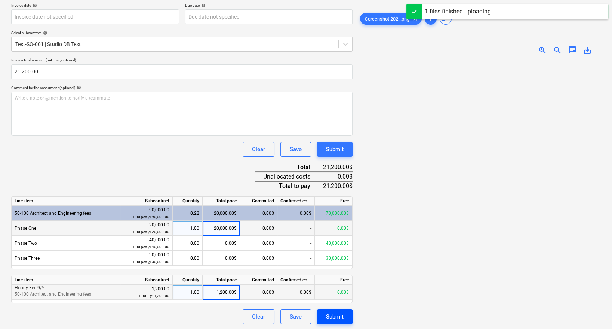
click at [344, 315] on button "Submit" at bounding box center [335, 316] width 36 height 15
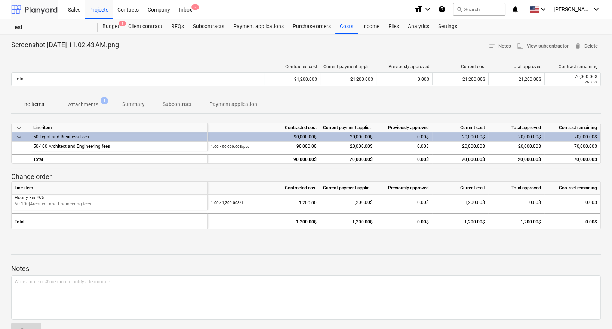
click at [41, 11] on div at bounding box center [34, 9] width 46 height 19
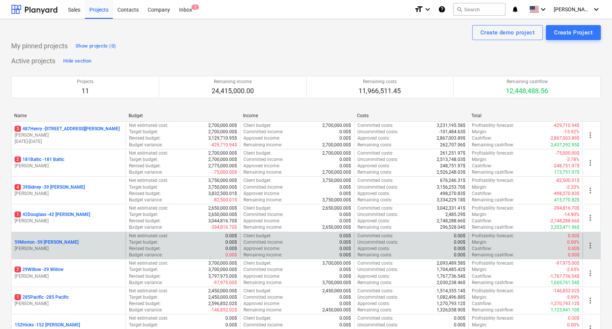
scroll to position [153, 0]
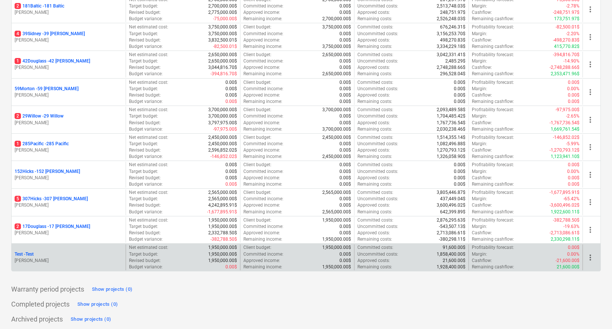
click at [590, 253] on span "more_vert" at bounding box center [590, 257] width 9 height 9
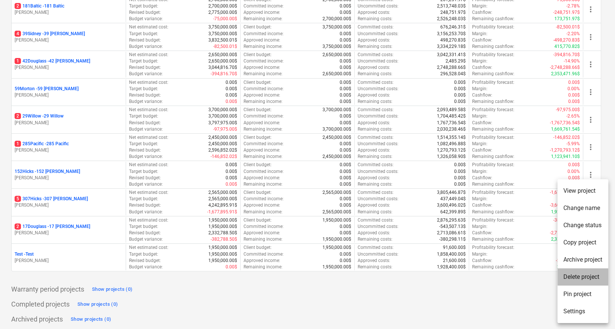
click at [587, 276] on li "Delete project" at bounding box center [582, 276] width 51 height 17
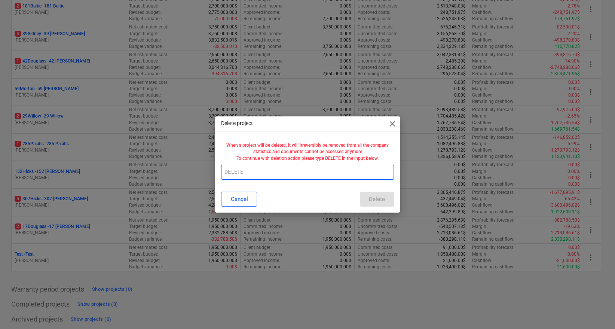
click at [329, 172] on input "text" at bounding box center [307, 172] width 172 height 15
click at [335, 187] on div "Delete project close When a project will be deleted, it will irreversibly be re…" at bounding box center [307, 164] width 184 height 96
click at [311, 169] on input "delete test" at bounding box center [307, 172] width 172 height 15
click at [372, 196] on div "Cancel Delete" at bounding box center [307, 198] width 172 height 15
click at [365, 172] on input "delete test" at bounding box center [307, 172] width 172 height 15
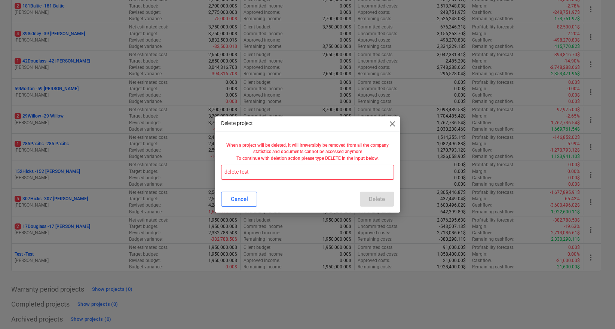
click at [365, 172] on input "delete test" at bounding box center [307, 172] width 172 height 15
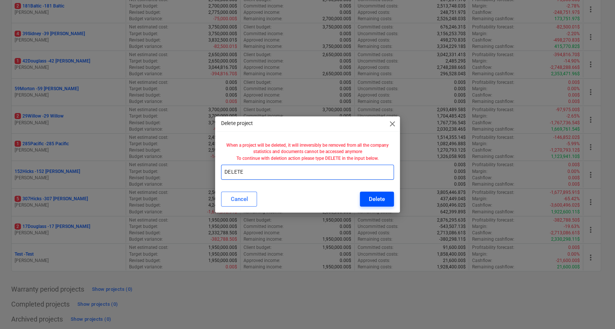
type input "DELETE"
click at [378, 197] on div "Delete" at bounding box center [377, 199] width 16 height 10
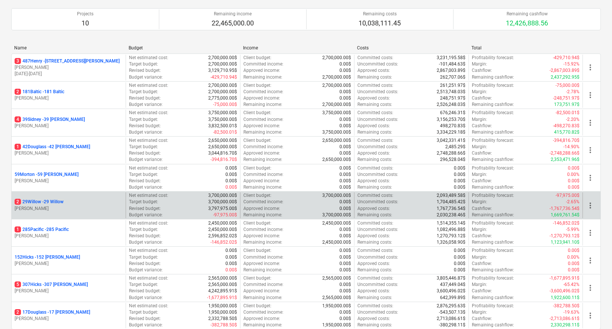
scroll to position [0, 0]
